Goal: Task Accomplishment & Management: Use online tool/utility

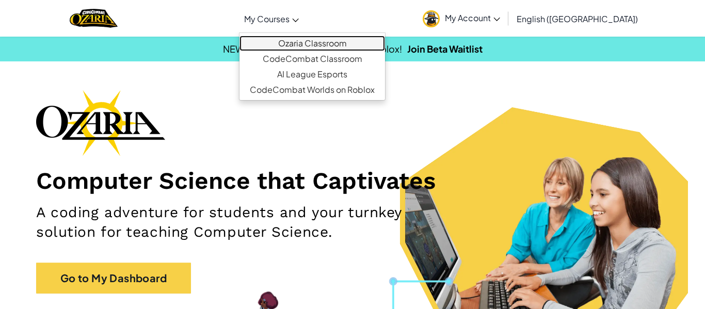
click at [324, 43] on link "Ozaria Classroom" at bounding box center [313, 43] width 146 height 15
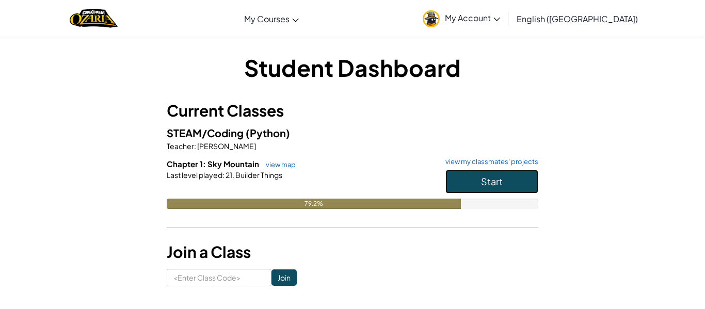
click at [479, 176] on button "Start" at bounding box center [491, 182] width 93 height 24
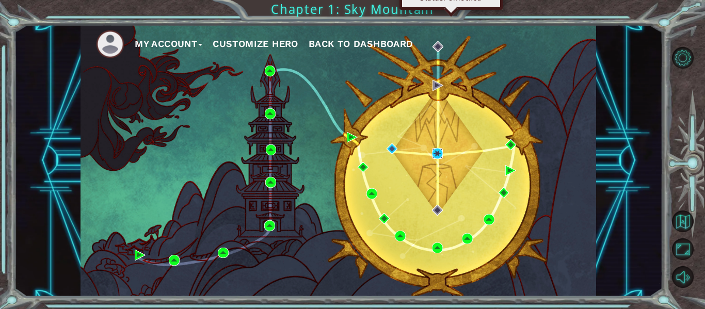
click at [437, 154] on img at bounding box center [437, 153] width 11 height 11
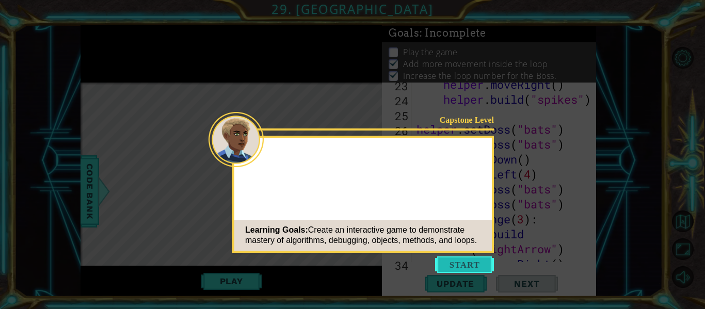
click at [456, 260] on button "Start" at bounding box center [464, 265] width 59 height 17
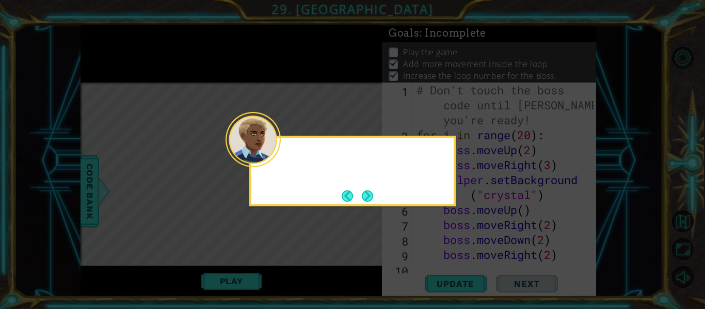
scroll to position [1168, 0]
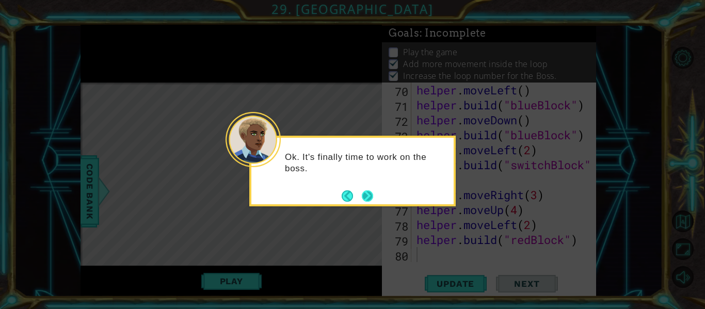
click at [371, 199] on button "Next" at bounding box center [367, 195] width 11 height 11
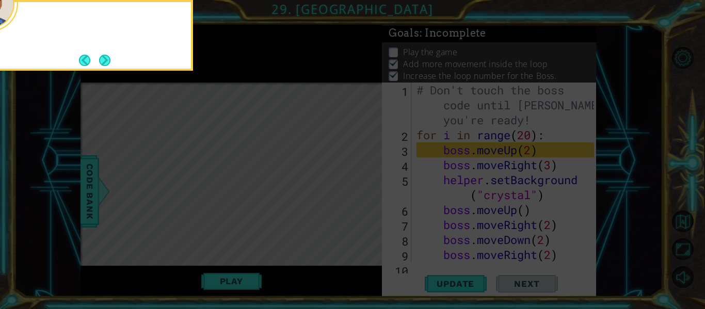
scroll to position [0, 0]
click at [103, 63] on button "Next" at bounding box center [104, 60] width 11 height 11
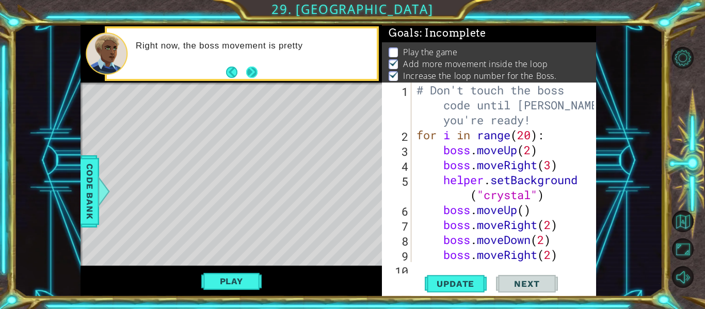
click at [249, 77] on button "Next" at bounding box center [251, 71] width 11 height 11
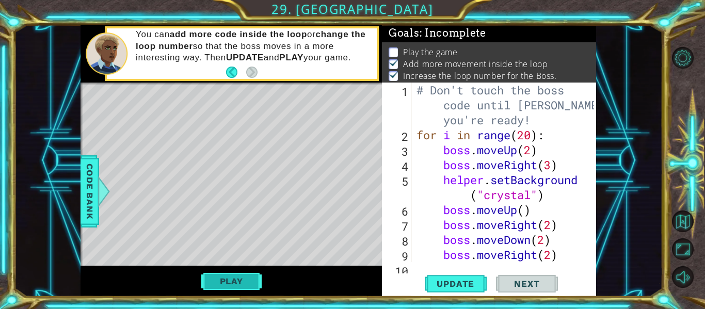
click at [215, 278] on button "Play" at bounding box center [231, 282] width 60 height 20
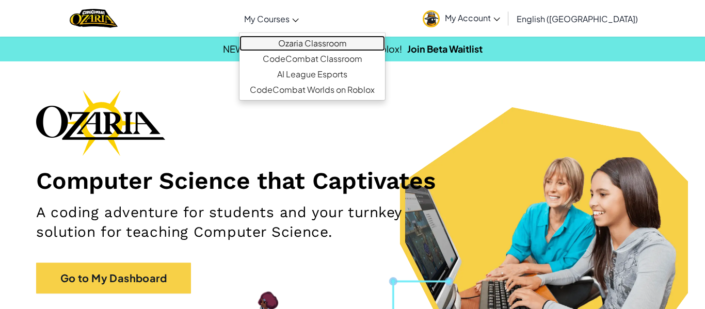
click at [358, 43] on link "Ozaria Classroom" at bounding box center [313, 43] width 146 height 15
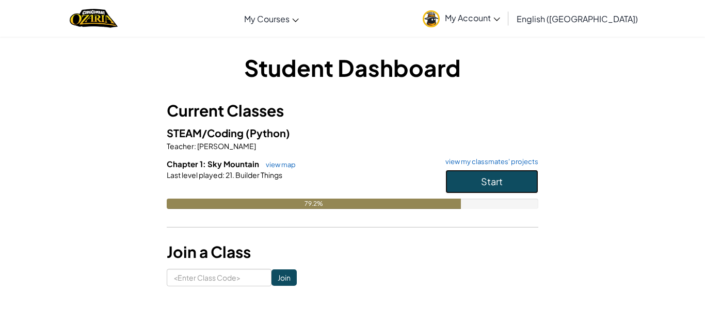
click at [478, 175] on button "Start" at bounding box center [491, 182] width 93 height 24
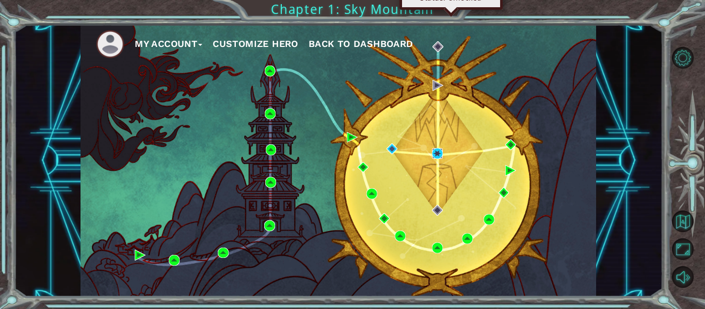
click at [434, 156] on img at bounding box center [437, 153] width 11 height 11
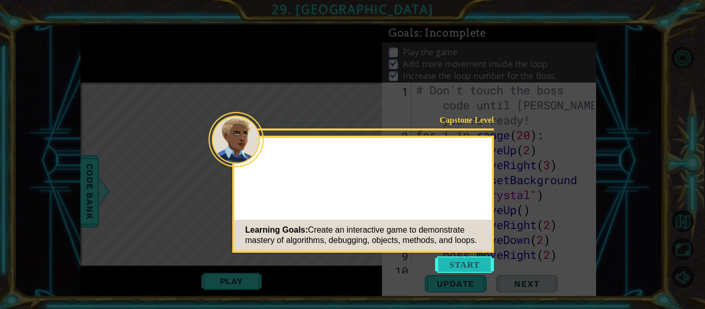
click at [469, 269] on button "Start" at bounding box center [464, 265] width 59 height 17
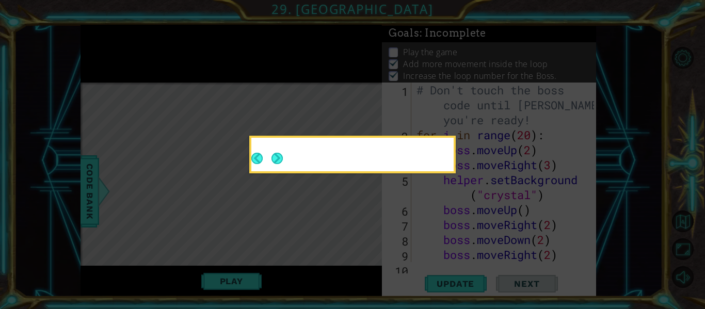
click at [275, 167] on button "Next" at bounding box center [277, 159] width 18 height 18
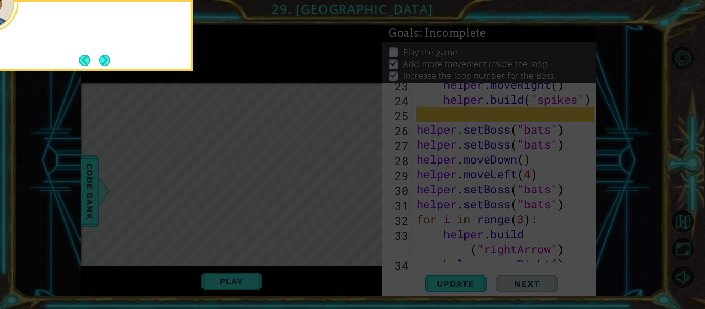
click at [103, 69] on div at bounding box center [90, 35] width 206 height 71
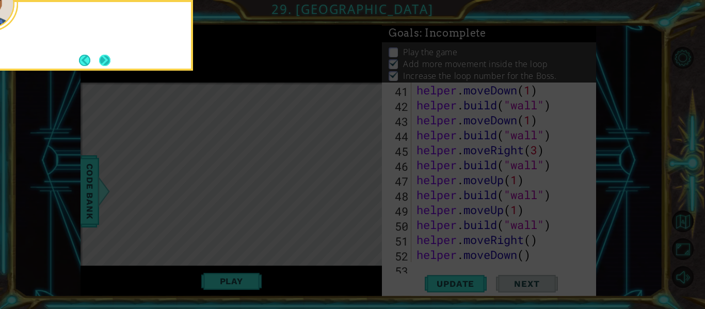
click at [104, 62] on button "Next" at bounding box center [104, 60] width 15 height 15
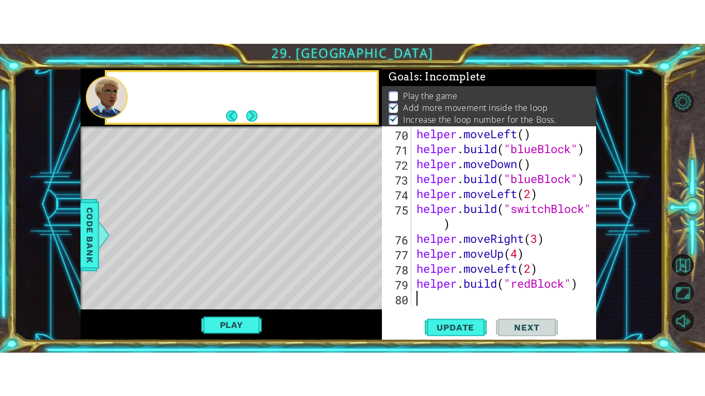
scroll to position [1168, 0]
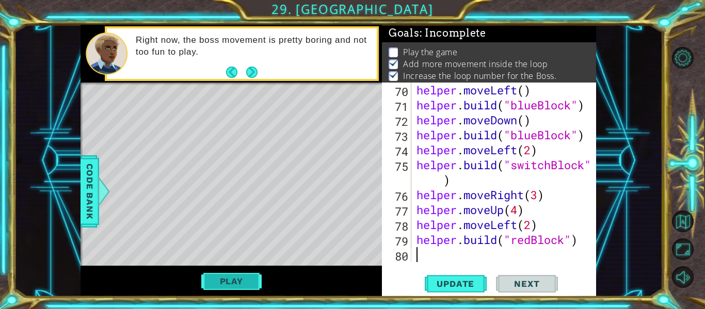
click at [233, 285] on button "Play" at bounding box center [231, 282] width 60 height 20
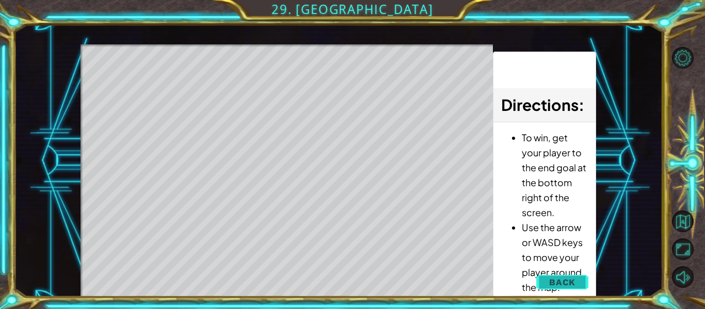
click at [583, 286] on button "Back" at bounding box center [562, 282] width 52 height 21
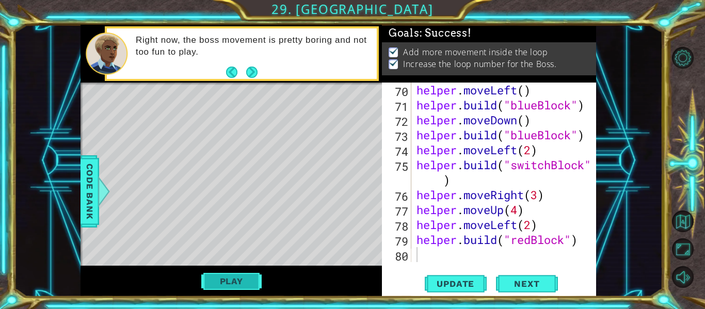
click at [240, 287] on button "Play" at bounding box center [231, 282] width 60 height 20
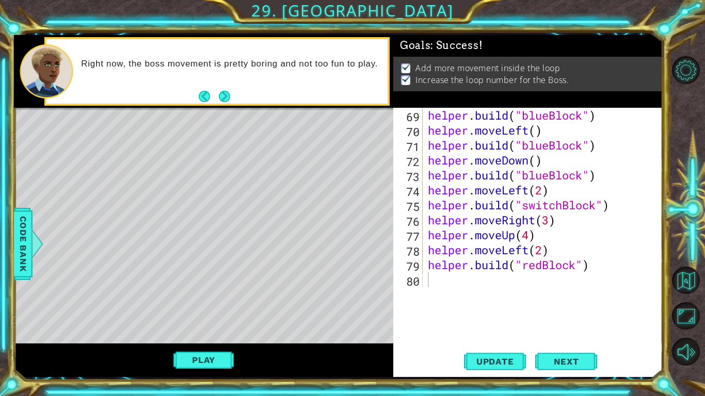
scroll to position [1063, 0]
click at [231, 92] on button "Next" at bounding box center [224, 96] width 13 height 13
click at [571, 309] on span "Next" at bounding box center [567, 362] width 46 height 10
click at [227, 93] on div "Right now, the boss movement is pretty boring and not too fun to play." at bounding box center [203, 71] width 379 height 73
click at [230, 95] on div "Right now, the boss movement is pretty boring and not too fun to play." at bounding box center [203, 71] width 379 height 73
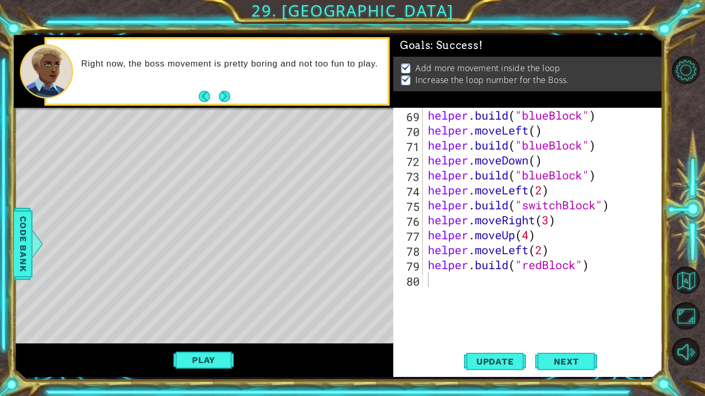
click at [227, 109] on div at bounding box center [203, 109] width 379 height 3
click at [231, 109] on div at bounding box center [203, 109] width 379 height 3
click at [229, 91] on div "Right now, the boss movement is pretty boring and not too fun to play." at bounding box center [203, 71] width 379 height 73
click at [236, 110] on div at bounding box center [203, 109] width 379 height 3
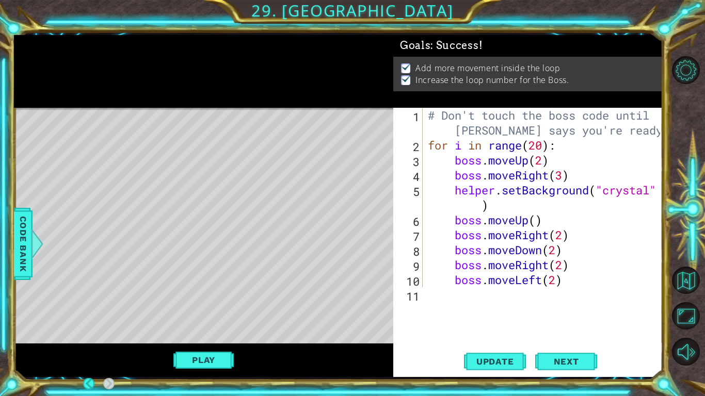
scroll to position [0, 0]
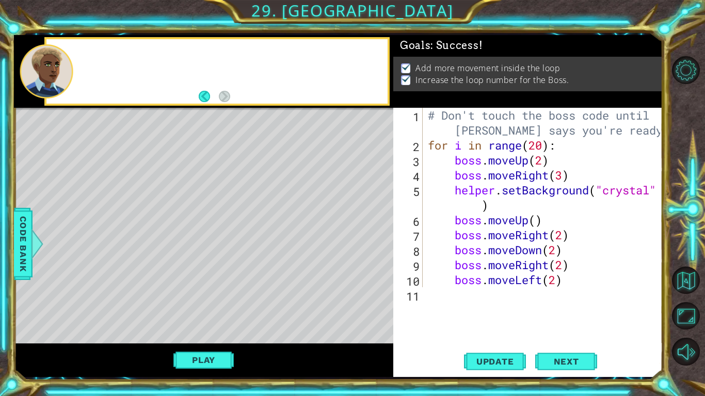
click at [194, 309] on body "1 ההההההההההההההההההההההההההההההההההההההההההההההההההההההההההההההההההההההההההההה…" at bounding box center [352, 198] width 705 height 396
